Goal: Subscribe to service/newsletter

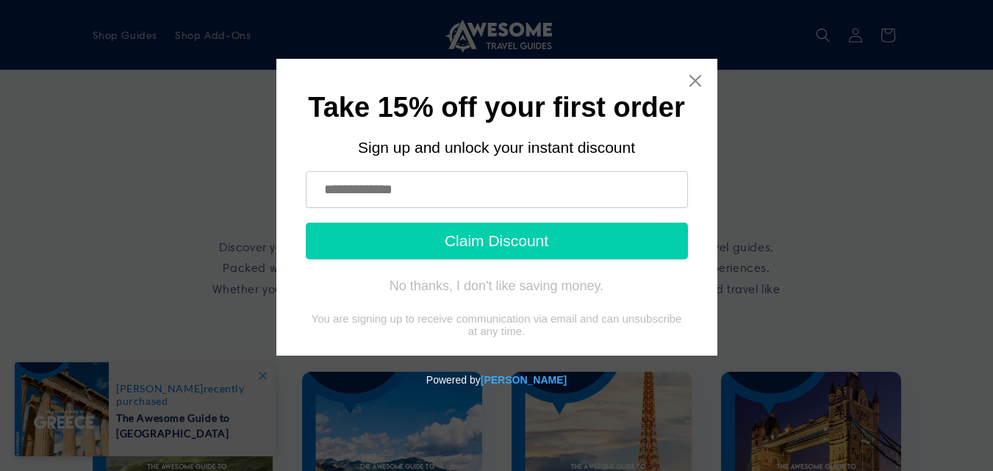
drag, startPoint x: 361, startPoint y: 186, endPoint x: 374, endPoint y: 211, distance: 28.0
click at [361, 187] on input "text" at bounding box center [497, 189] width 382 height 37
type input "**********"
click at [488, 237] on button "Claim Discount" at bounding box center [497, 241] width 382 height 37
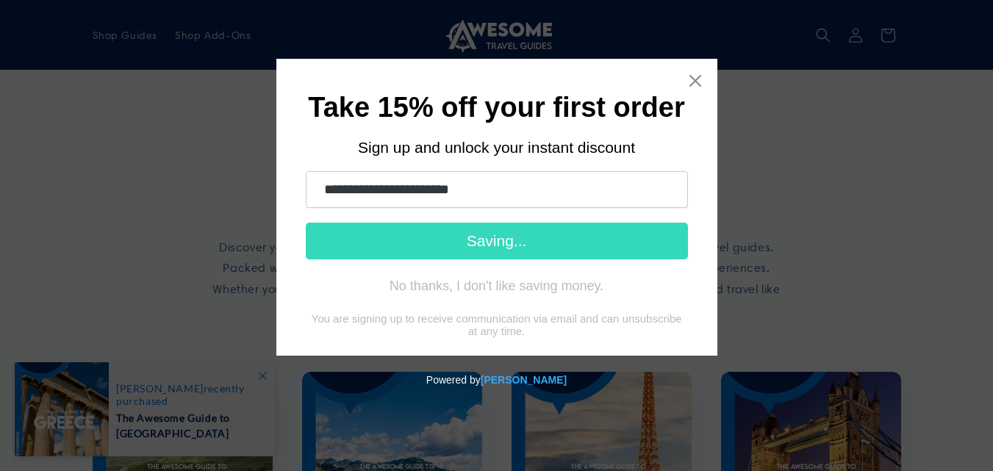
click at [499, 229] on form "**********" at bounding box center [497, 219] width 382 height 96
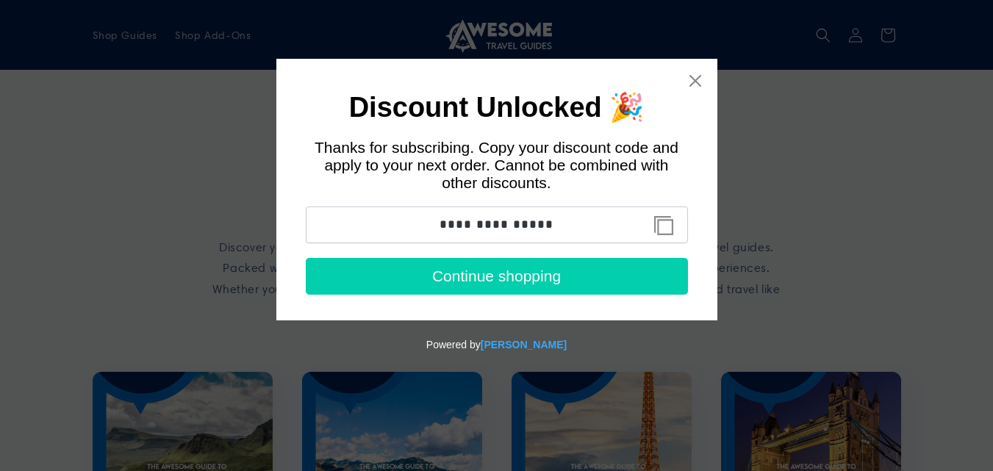
click at [665, 229] on button "Copy discount code to clipboard" at bounding box center [664, 225] width 33 height 29
click at [685, 87] on div "**********" at bounding box center [496, 190] width 441 height 262
click at [696, 85] on icon "Close widget" at bounding box center [695, 81] width 15 height 15
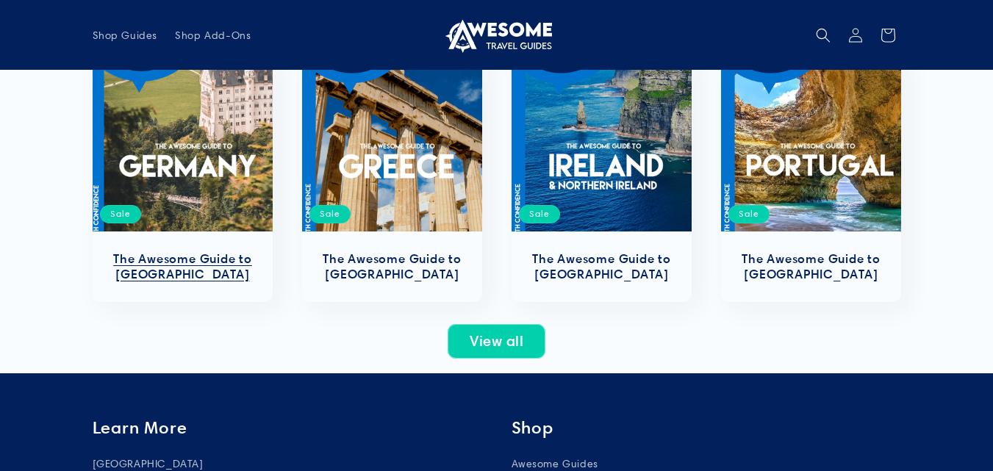
scroll to position [588, 0]
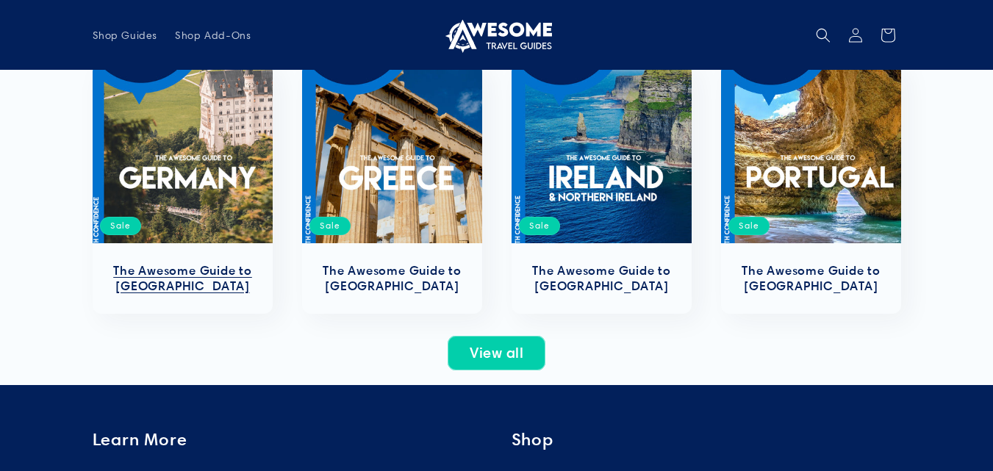
click at [242, 263] on link "The Awesome Guide to Germany" at bounding box center [182, 278] width 151 height 31
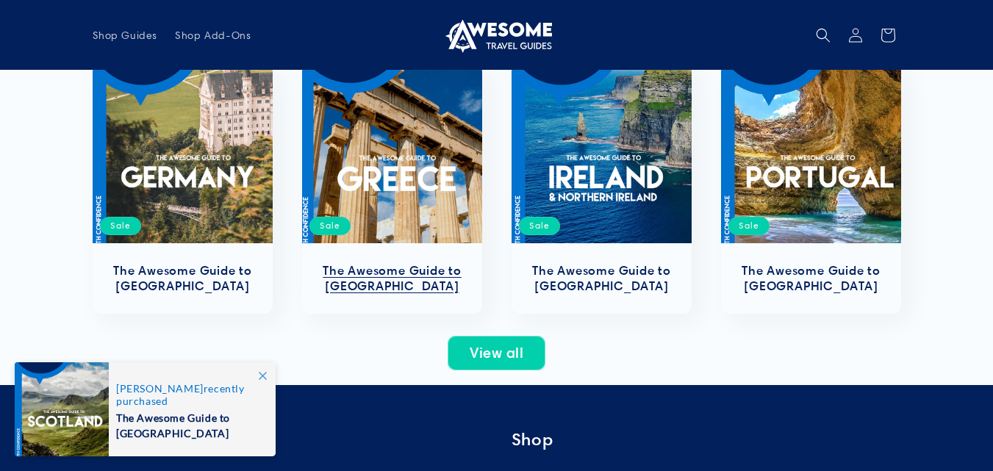
click at [388, 263] on link "The Awesome Guide to Greece" at bounding box center [392, 278] width 151 height 31
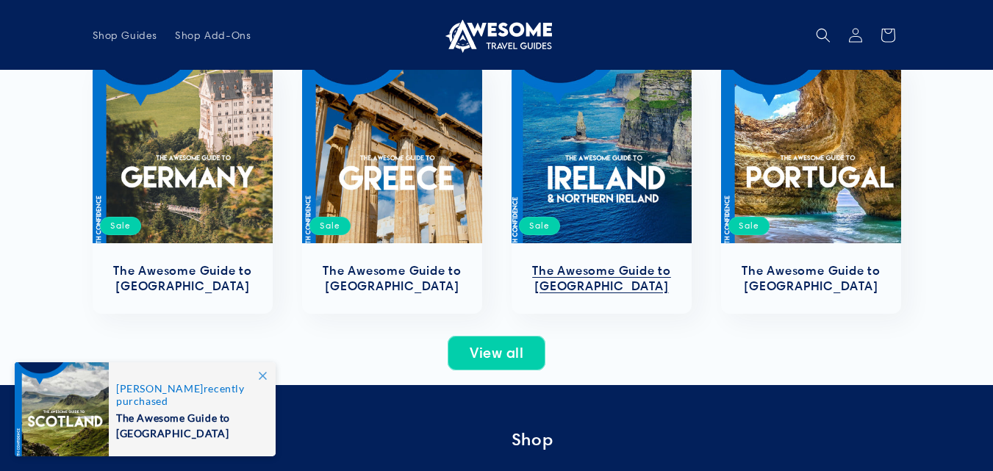
click at [568, 263] on link "The Awesome Guide to Ireland" at bounding box center [602, 278] width 151 height 31
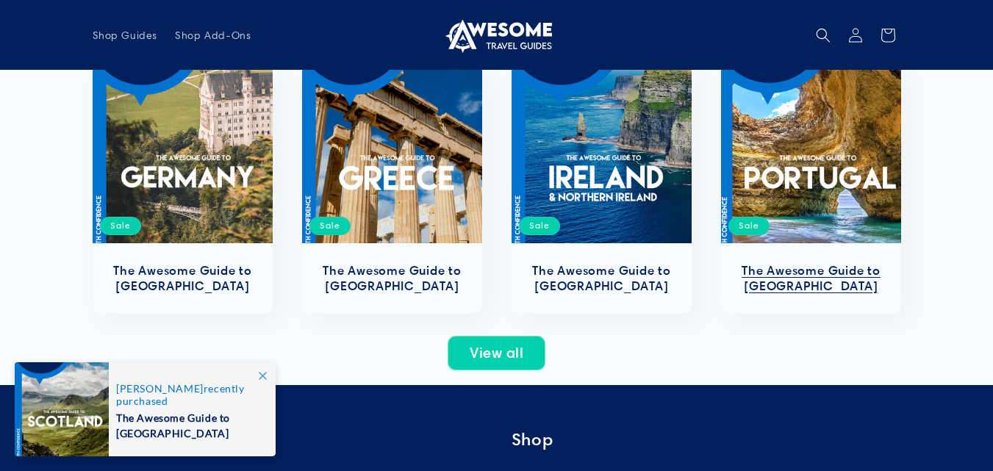
click at [811, 263] on link "The Awesome Guide to Portugal" at bounding box center [811, 278] width 151 height 31
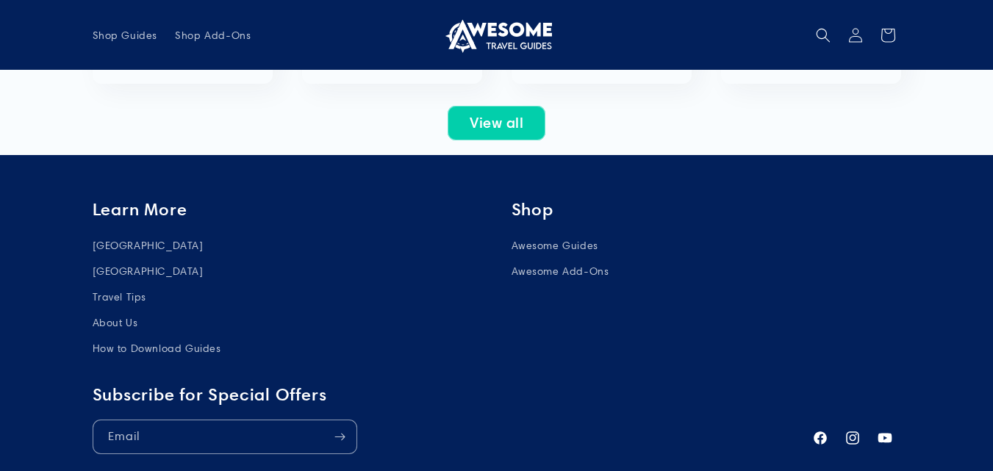
scroll to position [809, 0]
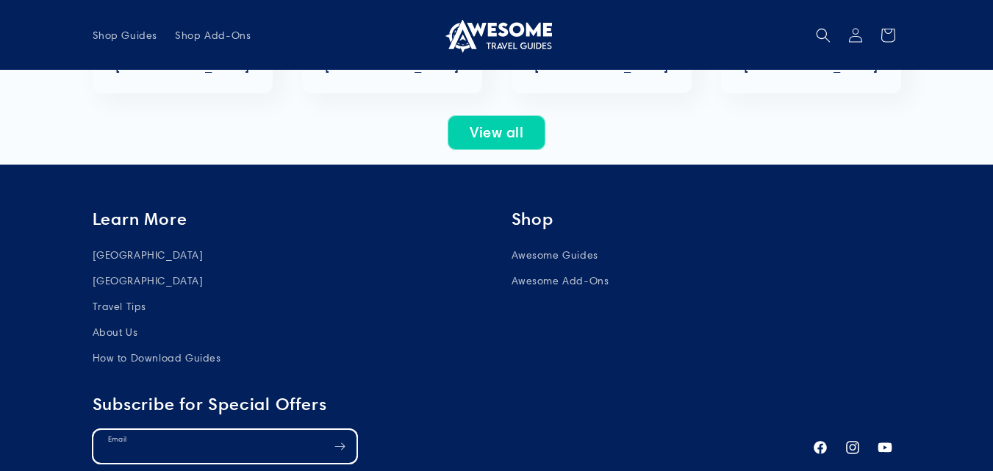
drag, startPoint x: 122, startPoint y: 449, endPoint x: 133, endPoint y: 450, distance: 11.1
click at [122, 449] on input "Email" at bounding box center [224, 446] width 263 height 33
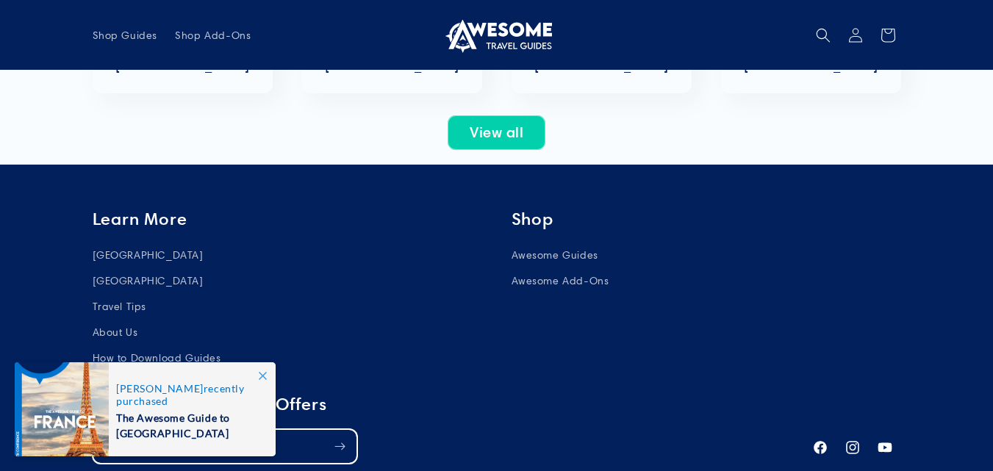
type input "**********"
click at [345, 453] on icon "Subscribe" at bounding box center [340, 447] width 11 height 18
click at [260, 376] on icon at bounding box center [263, 376] width 8 height 8
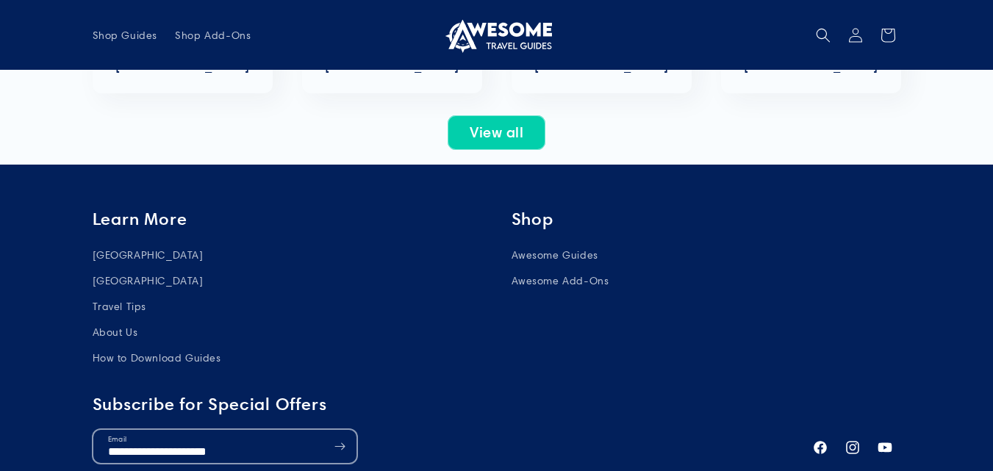
click at [347, 447] on button "Subscribe" at bounding box center [340, 446] width 32 height 35
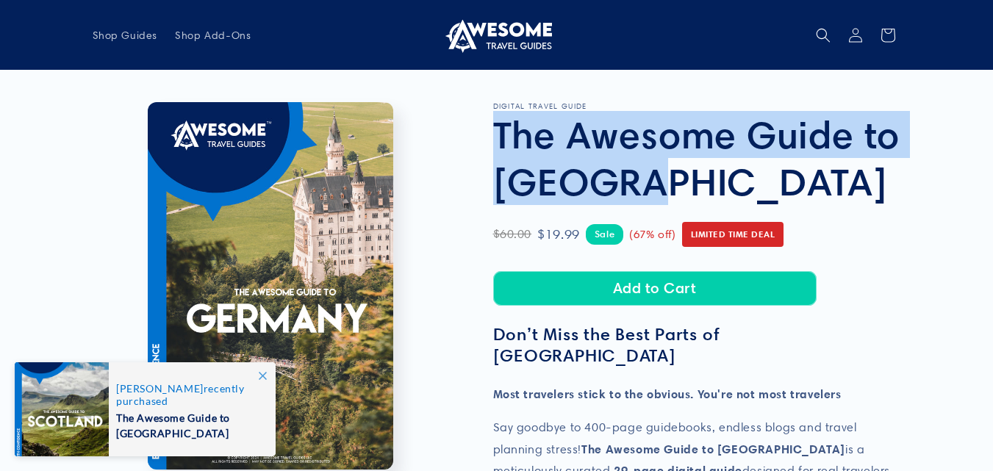
drag, startPoint x: 671, startPoint y: 179, endPoint x: 499, endPoint y: 151, distance: 174.3
click at [499, 151] on h1 "The Awesome Guide to [GEOGRAPHIC_DATA]" at bounding box center [697, 158] width 408 height 94
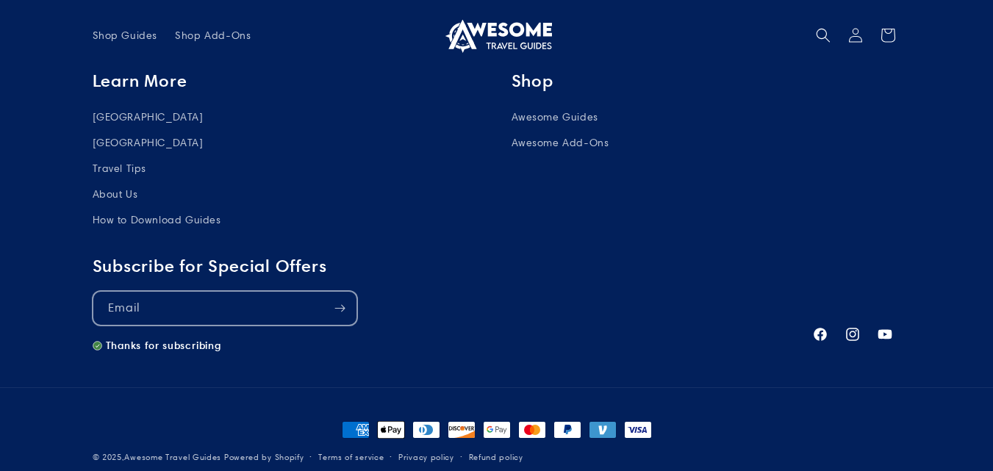
scroll to position [925, 0]
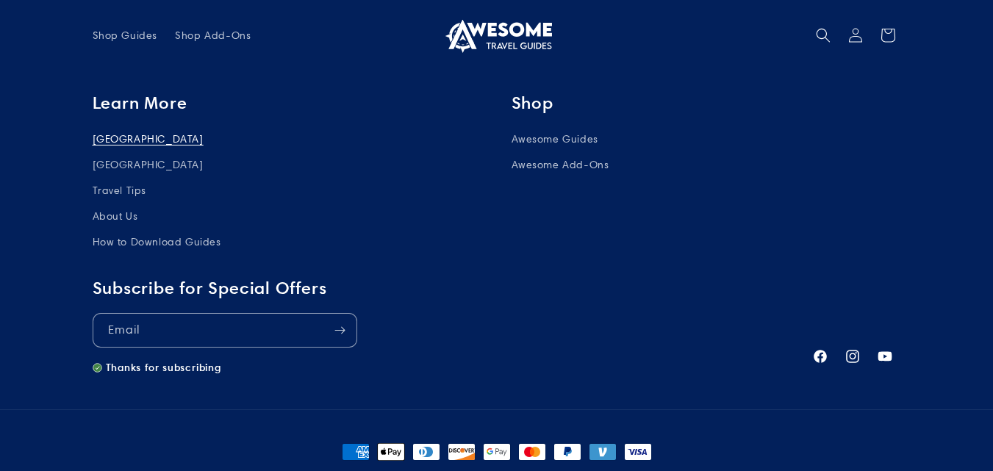
click at [129, 142] on link "[GEOGRAPHIC_DATA]" at bounding box center [148, 141] width 111 height 22
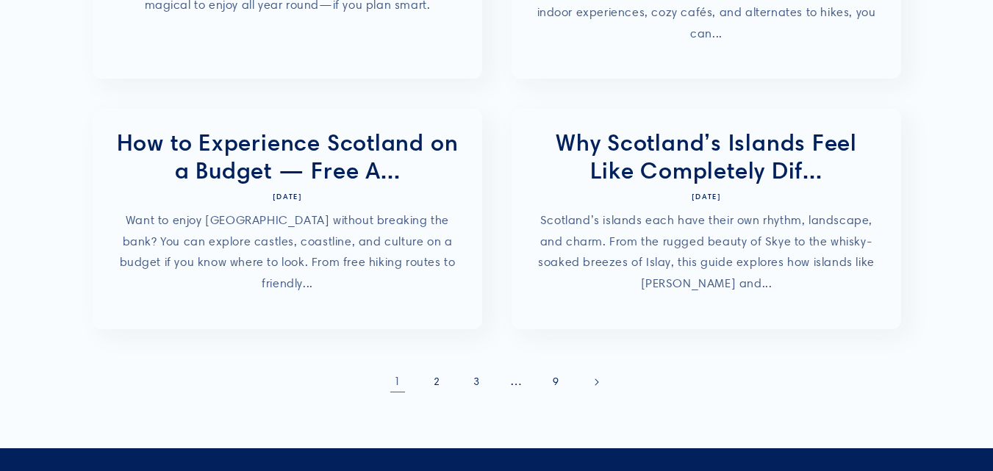
scroll to position [735, 0]
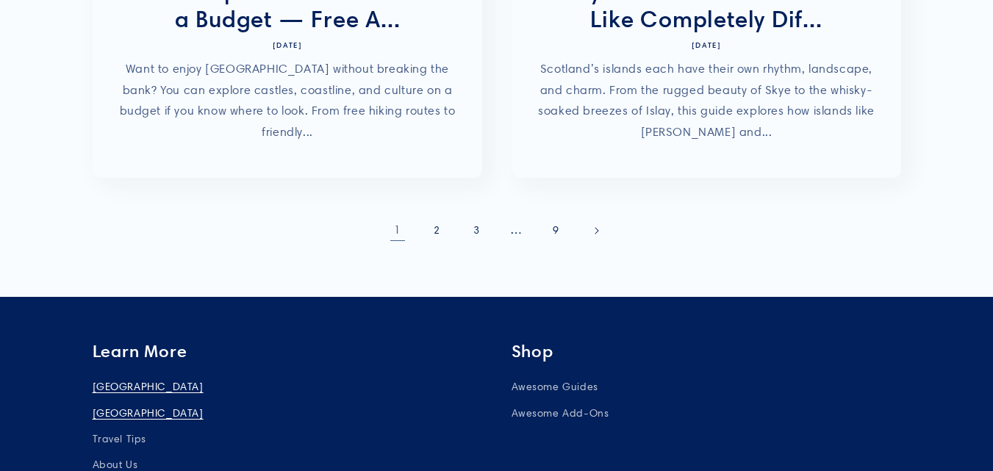
click at [109, 401] on link "[GEOGRAPHIC_DATA]" at bounding box center [148, 414] width 111 height 26
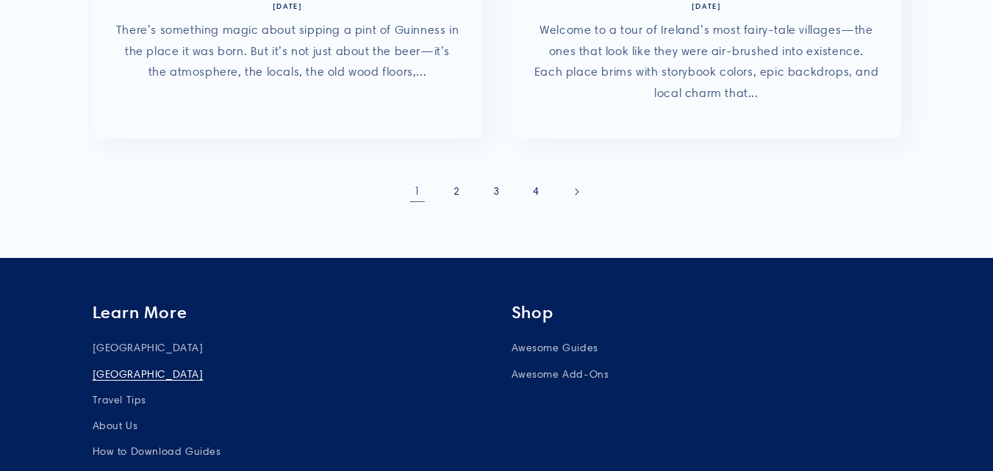
scroll to position [809, 0]
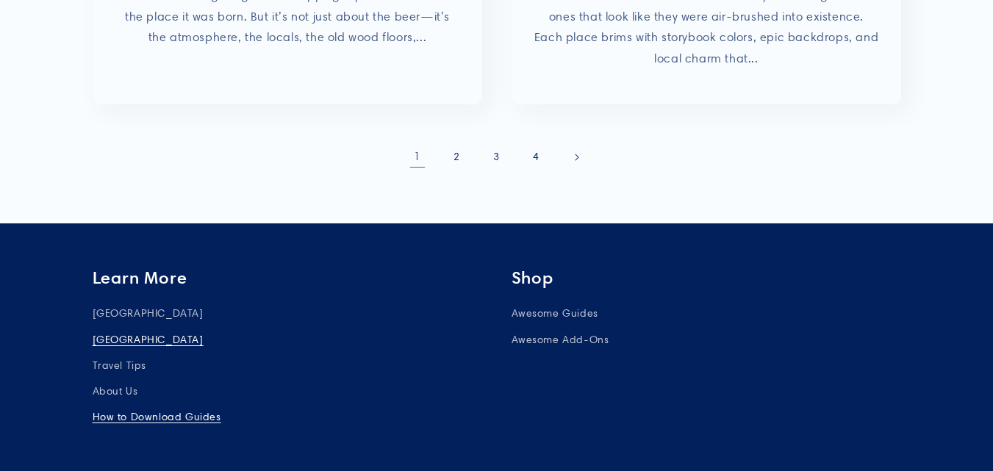
click at [176, 404] on link "How to Download Guides" at bounding box center [157, 417] width 129 height 26
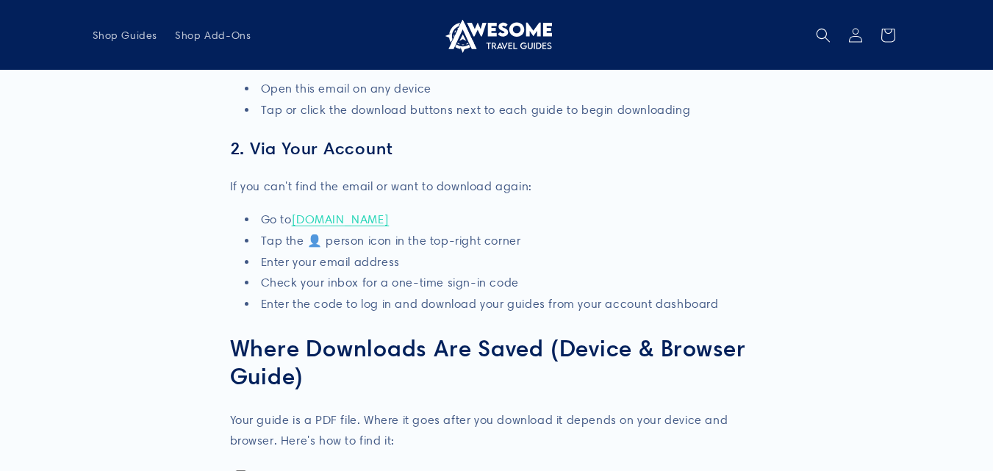
scroll to position [294, 0]
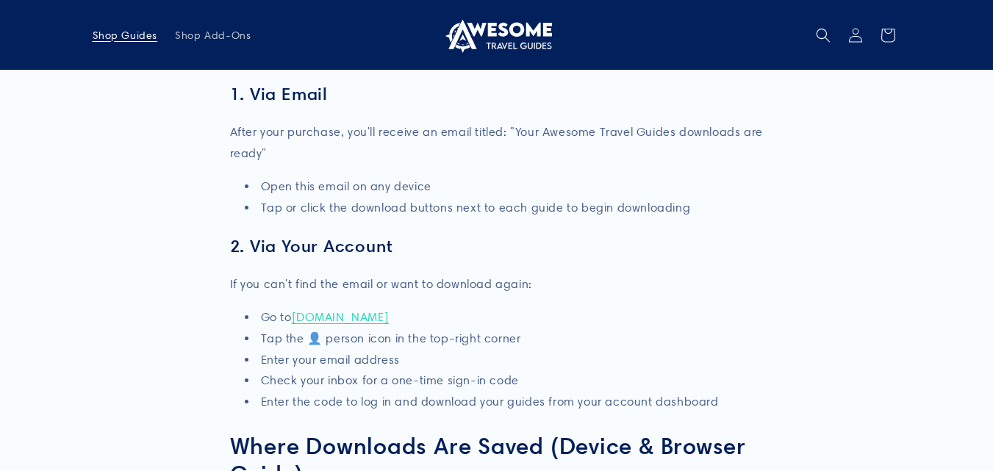
click at [128, 35] on span "Shop Guides" at bounding box center [125, 35] width 65 height 13
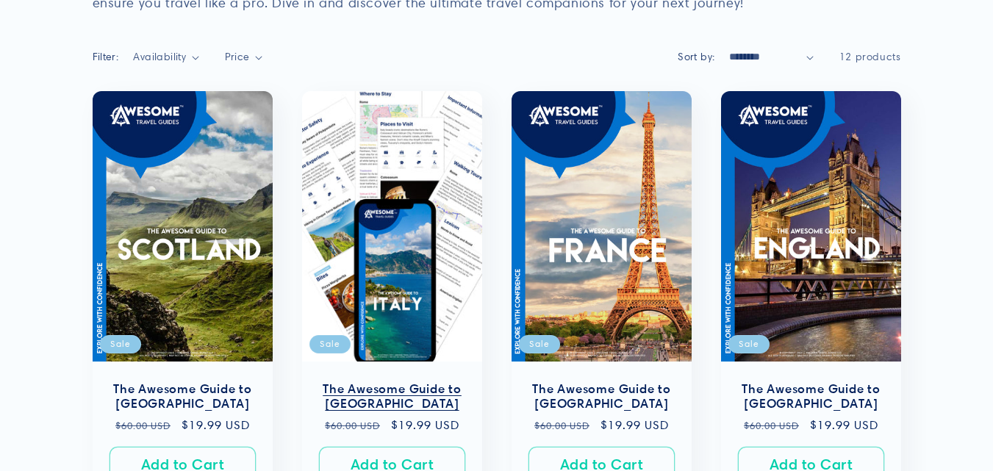
scroll to position [294, 0]
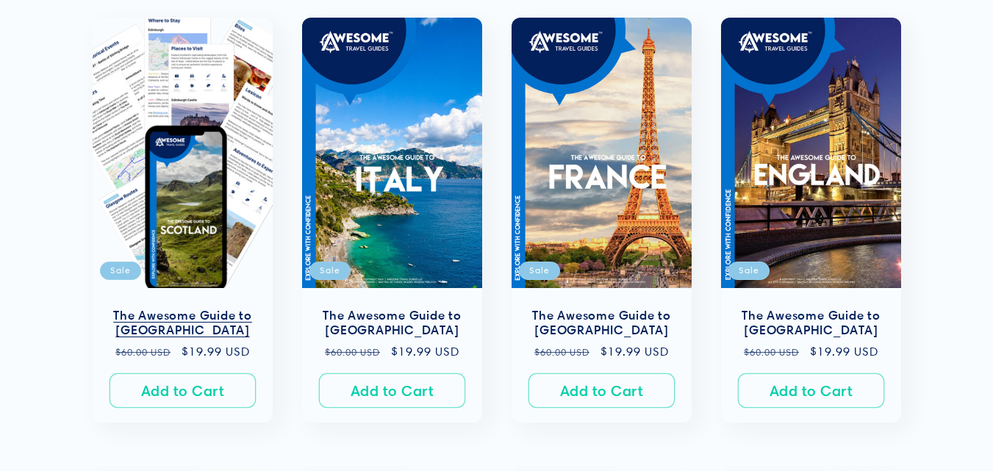
click at [173, 308] on link "The Awesome Guide to Scotland" at bounding box center [182, 323] width 151 height 31
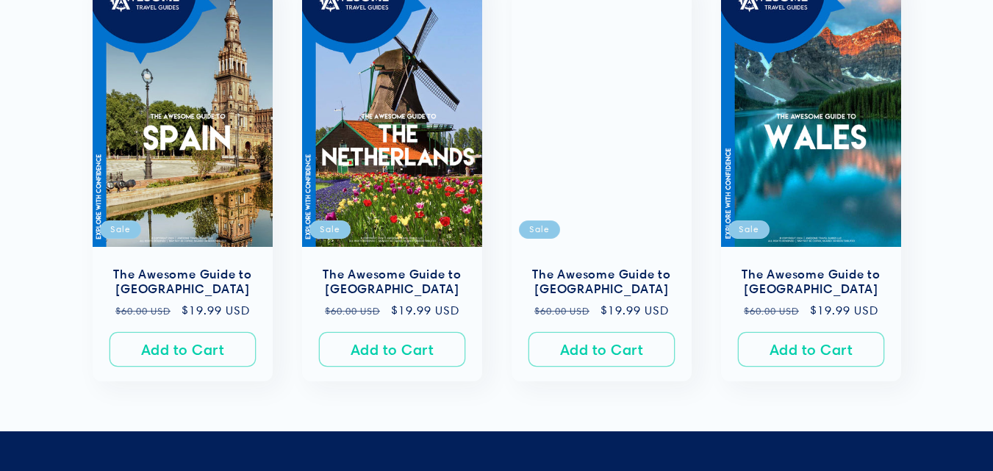
scroll to position [1250, 0]
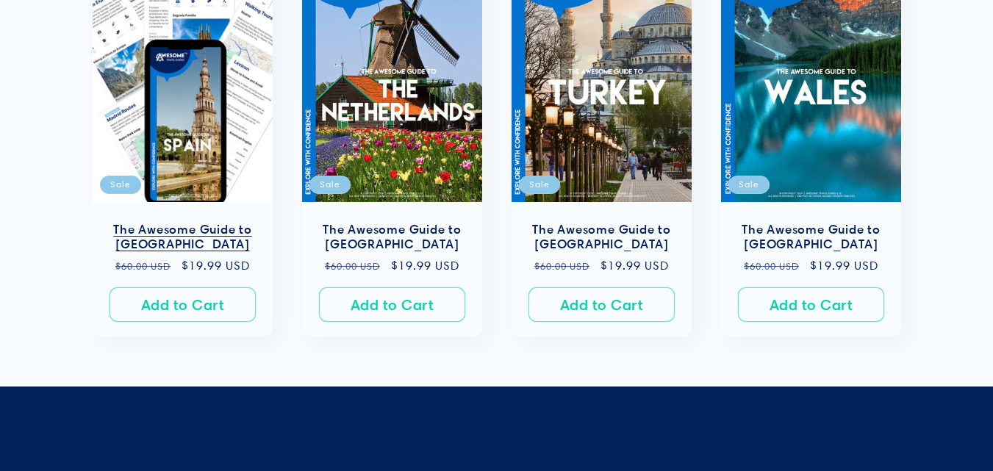
click at [148, 221] on link "The Awesome Guide to Spain" at bounding box center [182, 236] width 151 height 31
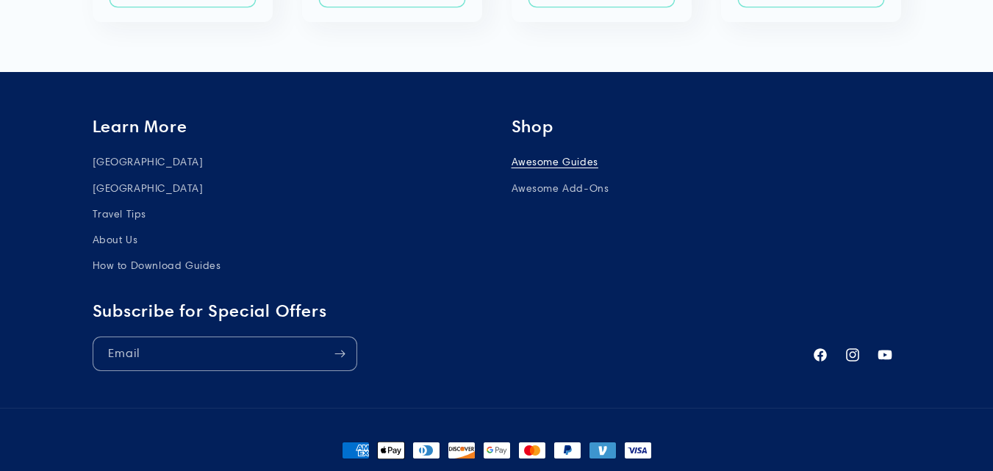
scroll to position [1691, 0]
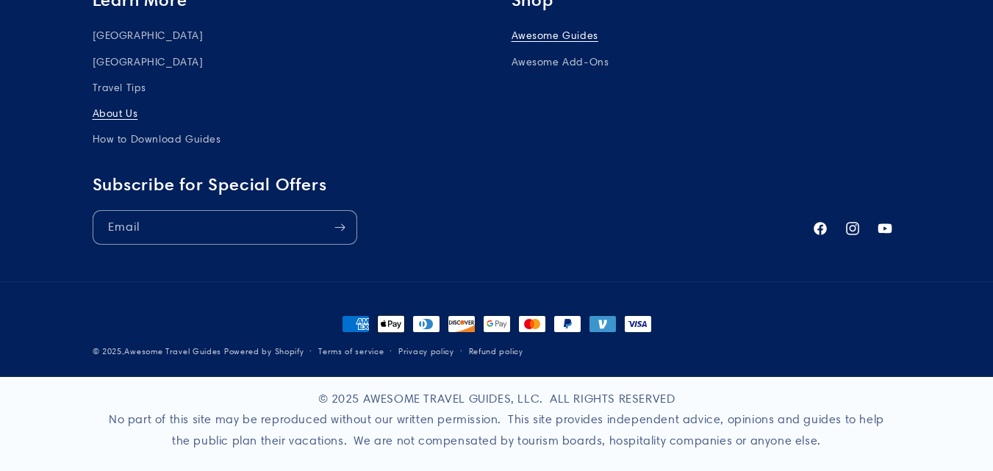
click at [99, 116] on link "About Us" at bounding box center [116, 114] width 46 height 26
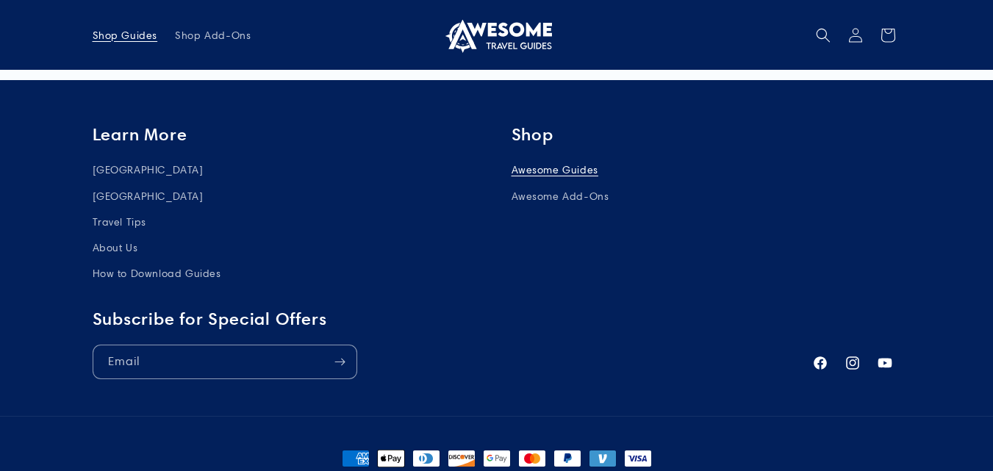
scroll to position [1544, 0]
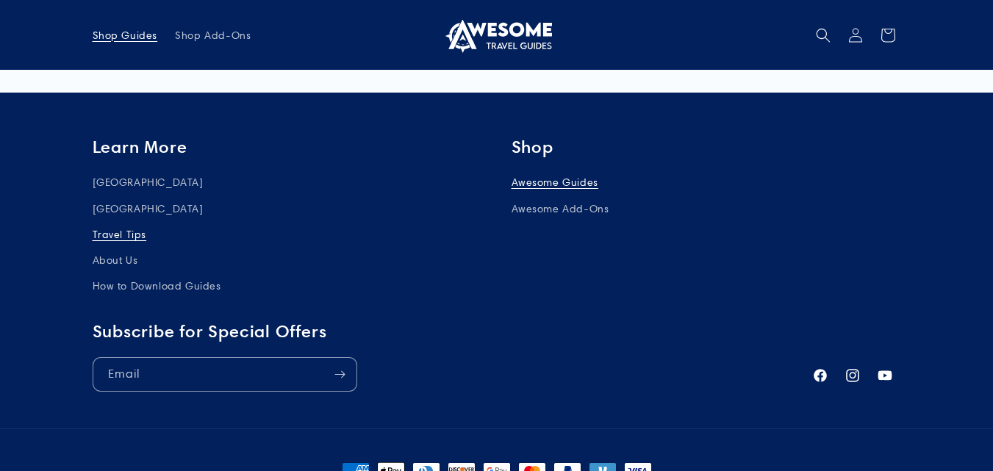
click at [107, 238] on link "Travel Tips" at bounding box center [120, 235] width 54 height 26
